Goal: Information Seeking & Learning: Learn about a topic

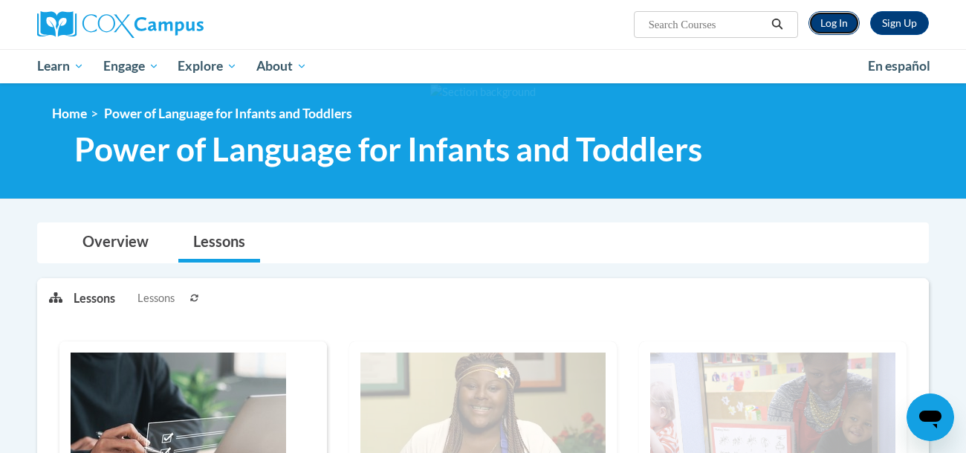
click at [840, 24] on link "Log In" at bounding box center [833, 23] width 51 height 24
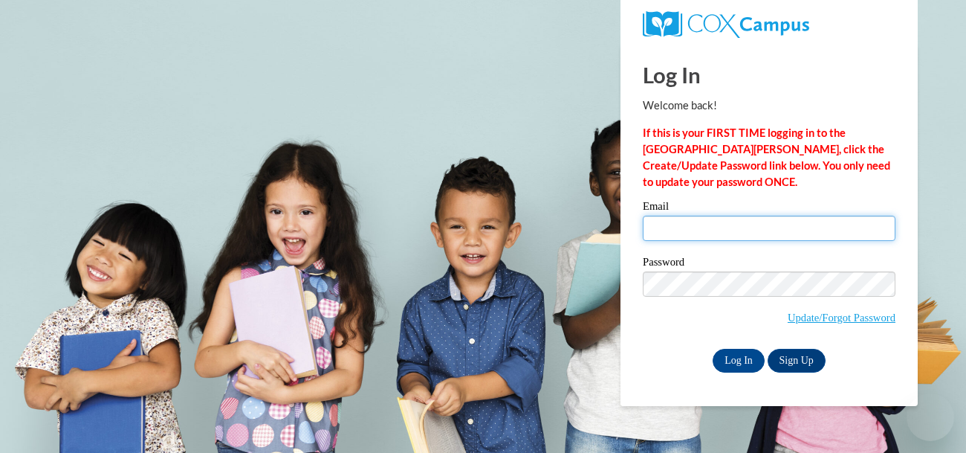
click at [682, 230] on input "Email" at bounding box center [769, 227] width 253 height 25
type input "peanut92307@icloud.com"
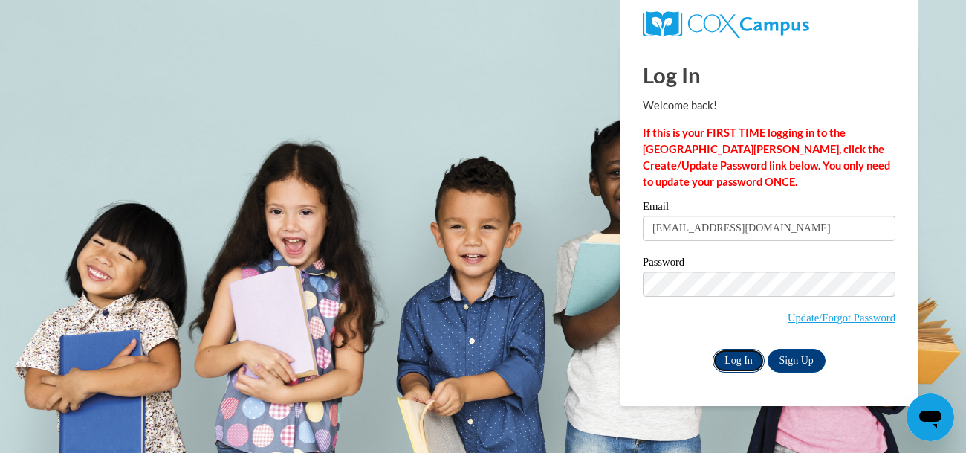
click at [739, 357] on input "Log In" at bounding box center [739, 360] width 52 height 24
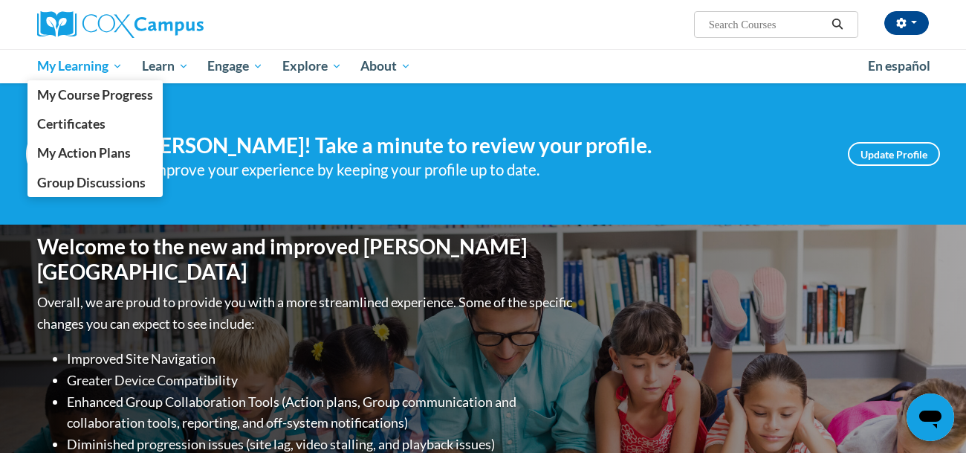
click at [80, 66] on span "My Learning" at bounding box center [79, 66] width 85 height 18
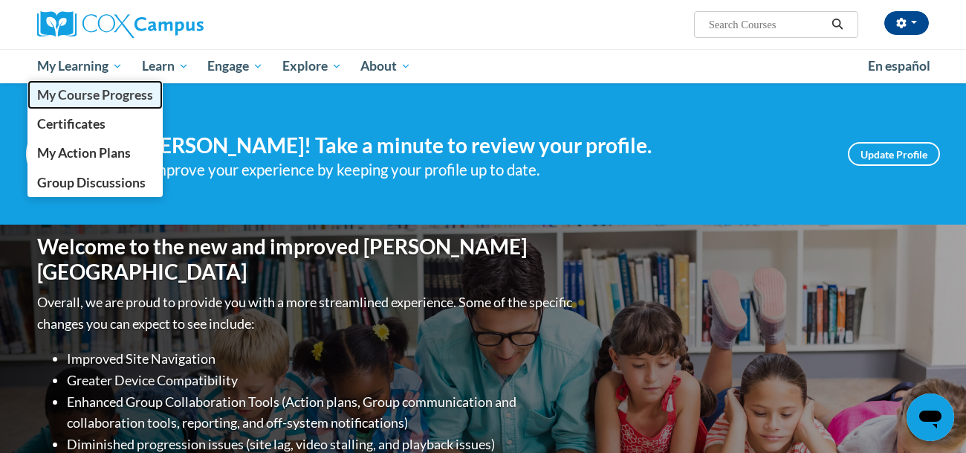
click at [90, 91] on span "My Course Progress" at bounding box center [95, 95] width 116 height 16
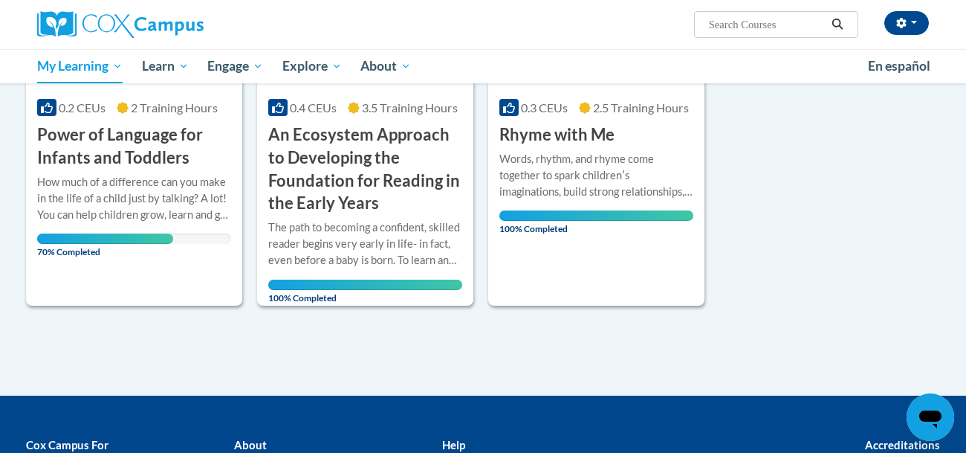
scroll to position [373, 0]
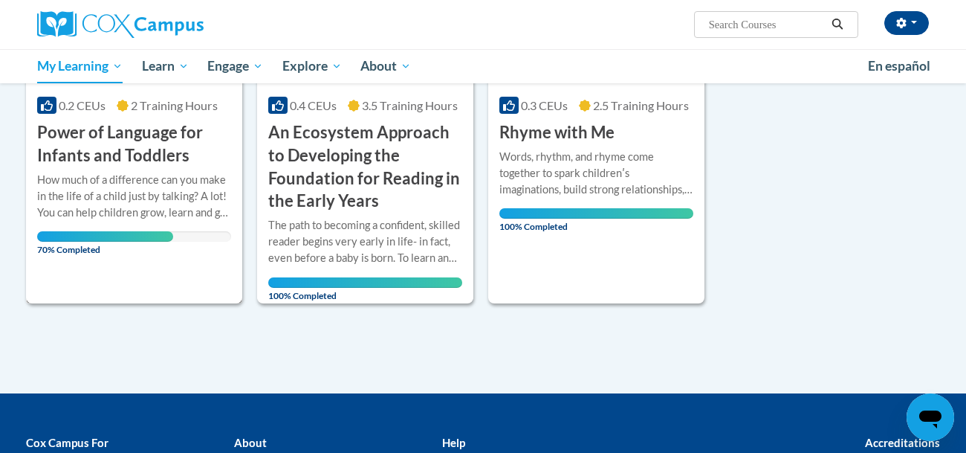
click at [180, 274] on div "Course Category: Early Care and Learning 0.2 CEUs 2 Training Hours COURSE Power…" at bounding box center [134, 100] width 216 height 406
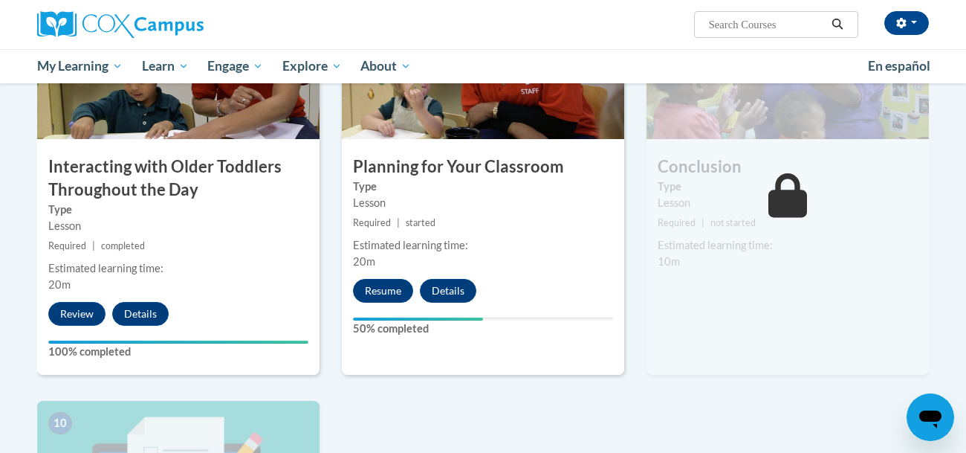
scroll to position [1242, 0]
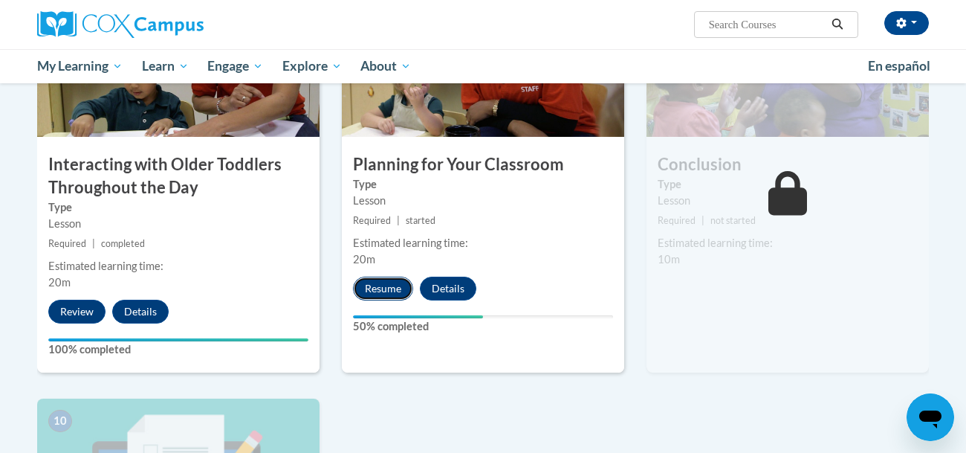
click at [380, 276] on button "Resume" at bounding box center [383, 288] width 60 height 24
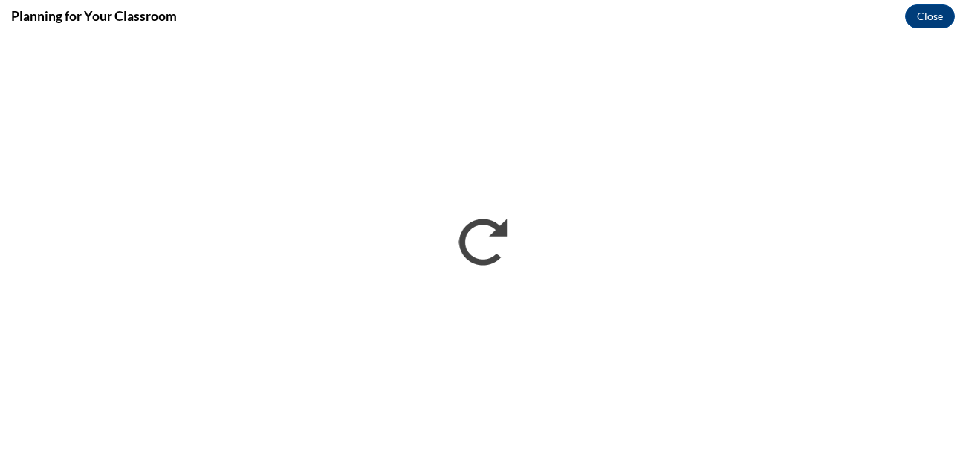
scroll to position [0, 0]
